Goal: Information Seeking & Learning: Understand process/instructions

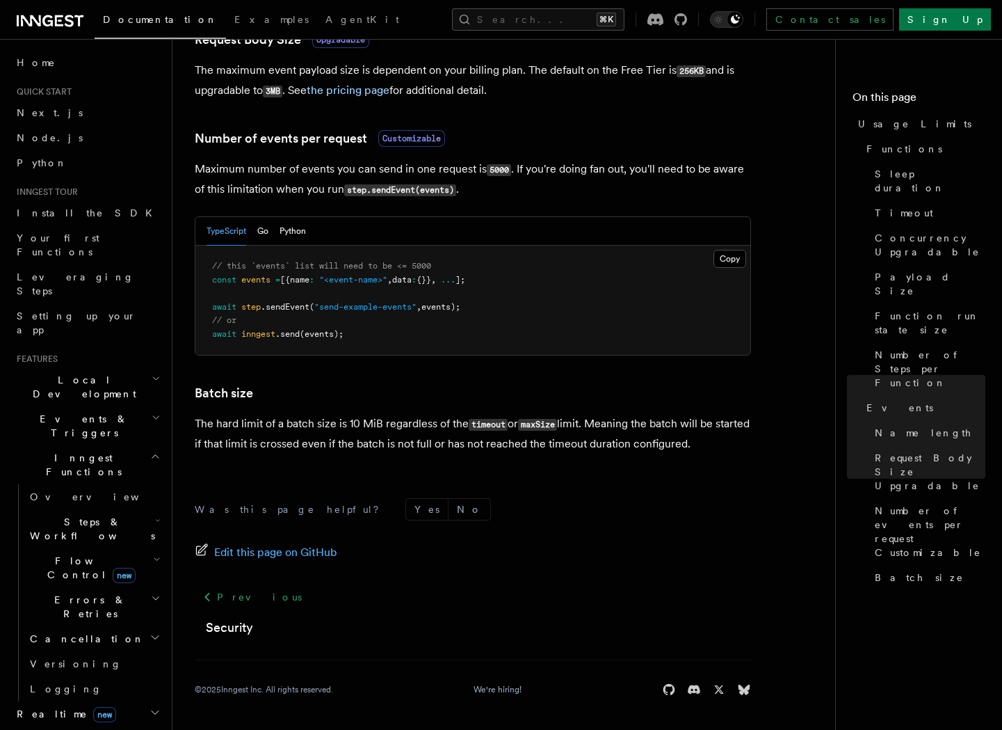
scroll to position [1244, 0]
click at [160, 729] on icon "button" at bounding box center [155, 737] width 11 height 11
click at [160, 726] on h2 "Middleware" at bounding box center [87, 738] width 152 height 25
click at [154, 729] on icon "button" at bounding box center [155, 737] width 11 height 11
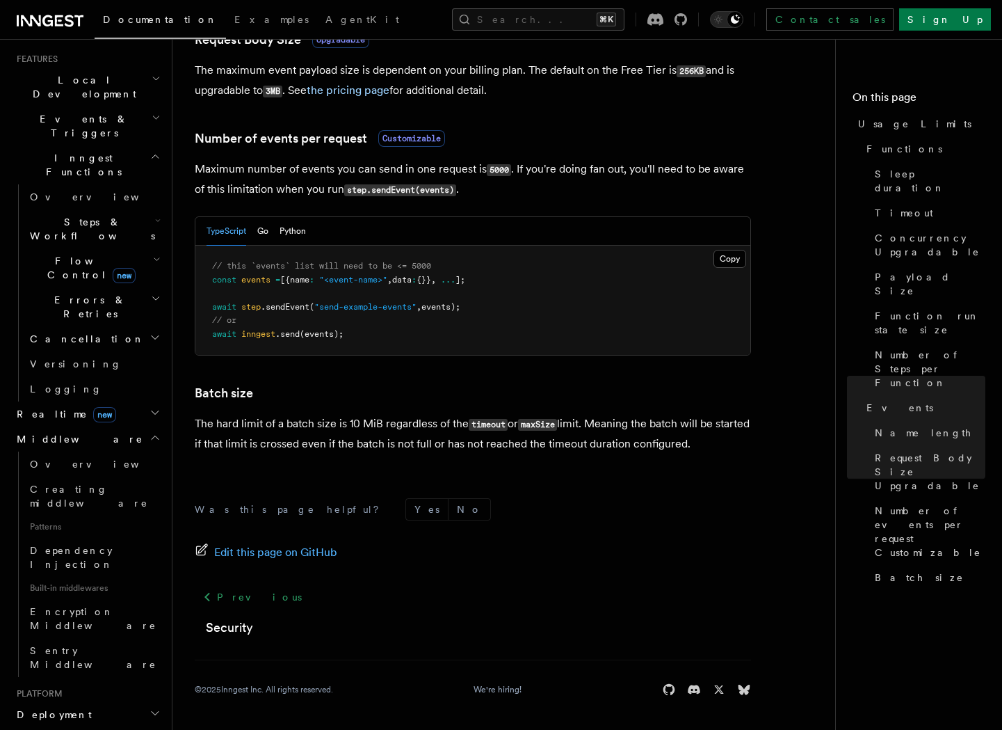
scroll to position [303, 0]
click at [153, 704] on icon "button" at bounding box center [155, 709] width 11 height 11
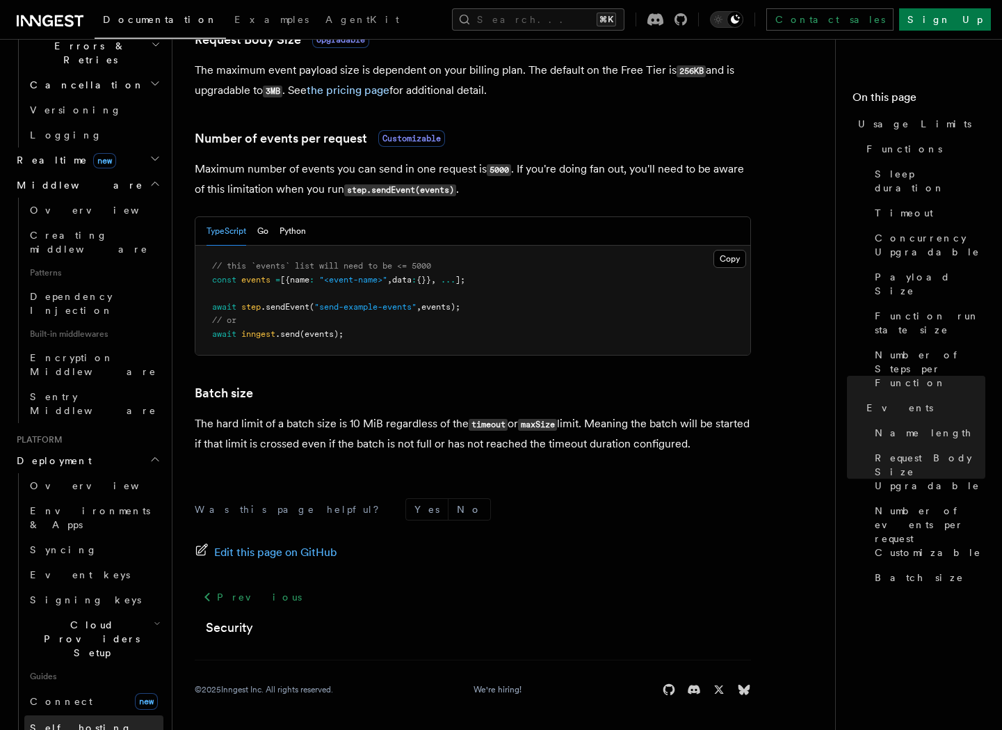
scroll to position [583, 0]
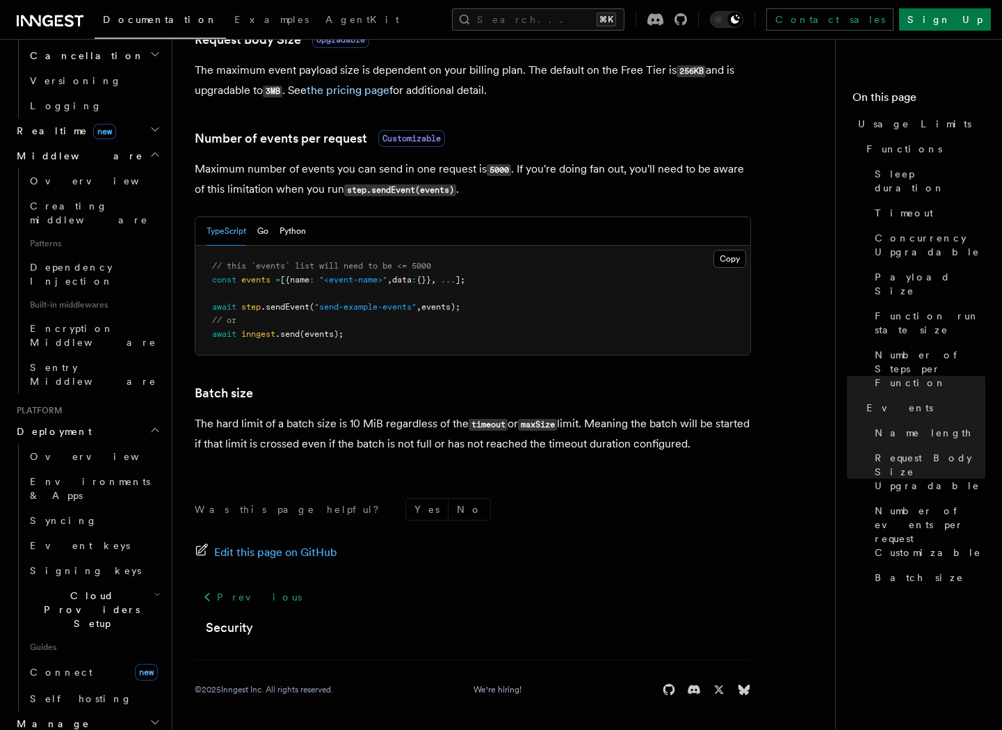
click at [150, 711] on h2 "Manage" at bounding box center [87, 723] width 152 height 25
click at [109, 686] on link "Self hosting" at bounding box center [93, 698] width 139 height 25
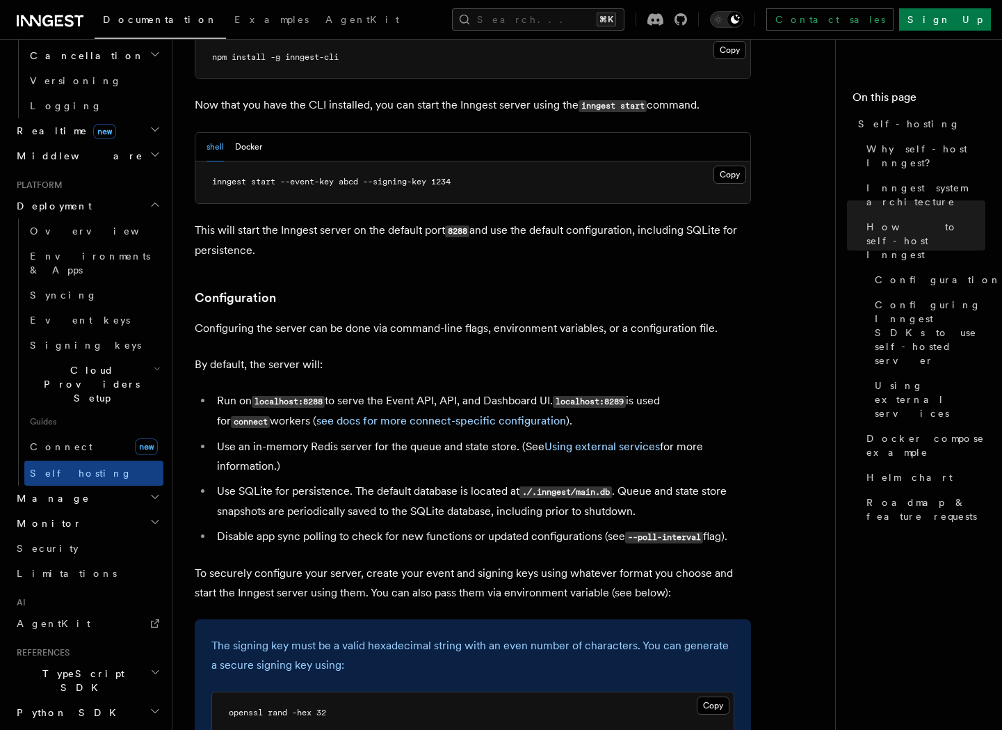
scroll to position [1560, 0]
